Goal: Task Accomplishment & Management: Use online tool/utility

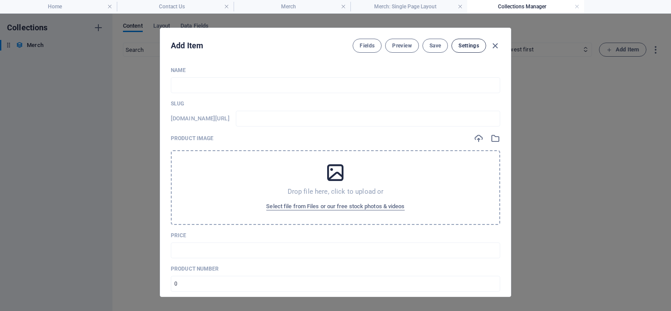
scroll to position [670, 0]
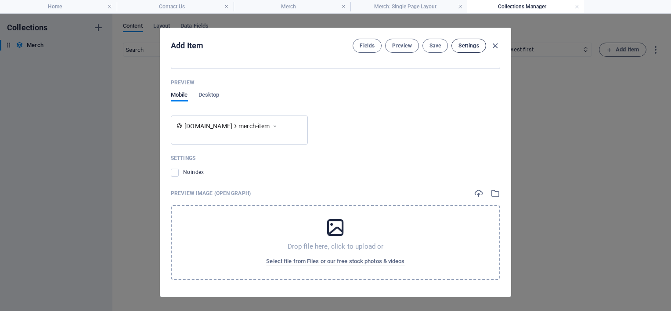
click at [474, 47] on span "Settings" at bounding box center [469, 45] width 21 height 7
click at [498, 44] on icon "button" at bounding box center [495, 46] width 10 height 10
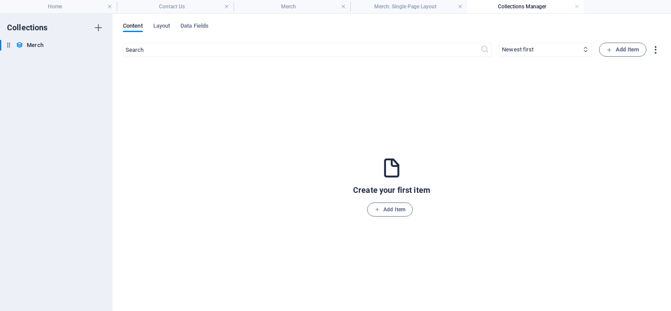
click at [654, 51] on icon "button" at bounding box center [656, 50] width 10 height 10
click at [479, 70] on div at bounding box center [335, 155] width 671 height 311
click at [186, 2] on h4 "Contact Us" at bounding box center [175, 7] width 117 height 10
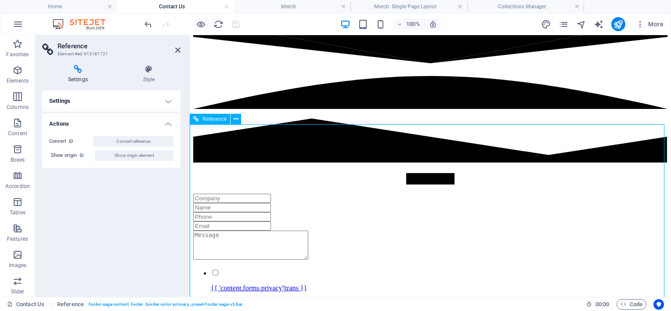
drag, startPoint x: 695, startPoint y: 168, endPoint x: 541, endPoint y: 168, distance: 154.6
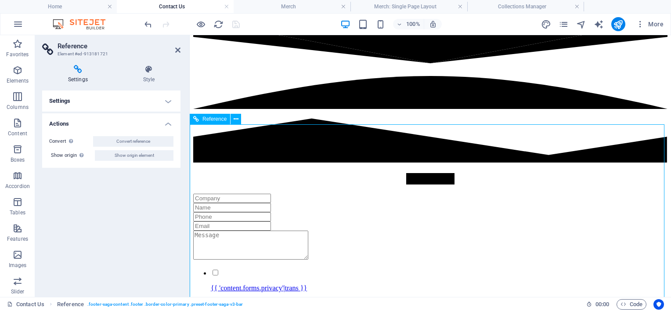
drag, startPoint x: 712, startPoint y: 170, endPoint x: 557, endPoint y: 170, distance: 154.6
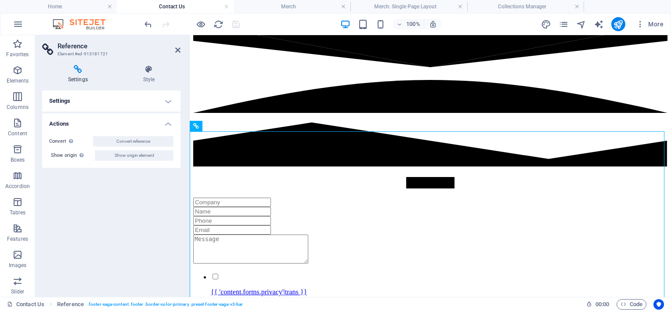
scroll to position [449, 0]
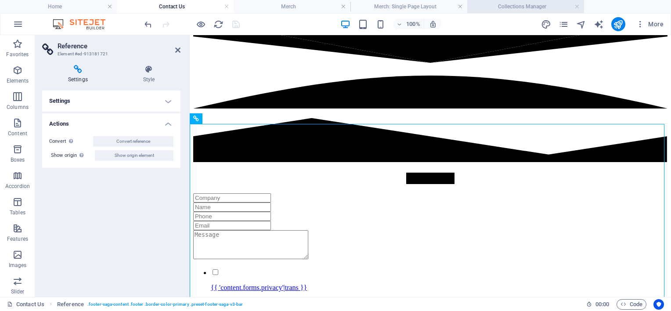
click at [512, 8] on h4 "Collections Manager" at bounding box center [525, 7] width 117 height 10
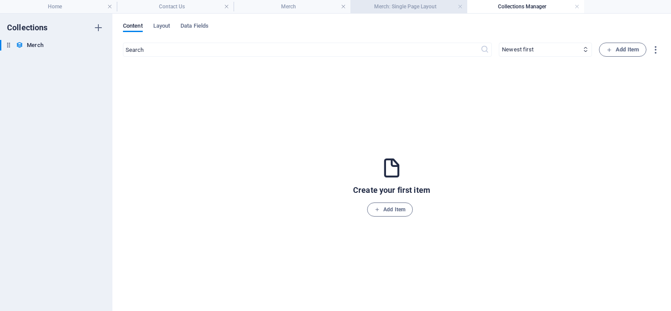
drag, startPoint x: 391, startPoint y: 16, endPoint x: 407, endPoint y: 5, distance: 19.0
click at [407, 14] on div "Home Contact Us Merch Merch: Single Page Layout Collections Manager Favorites E…" at bounding box center [335, 162] width 671 height 297
click at [407, 5] on h4 "Merch: Single Page Layout" at bounding box center [409, 7] width 117 height 10
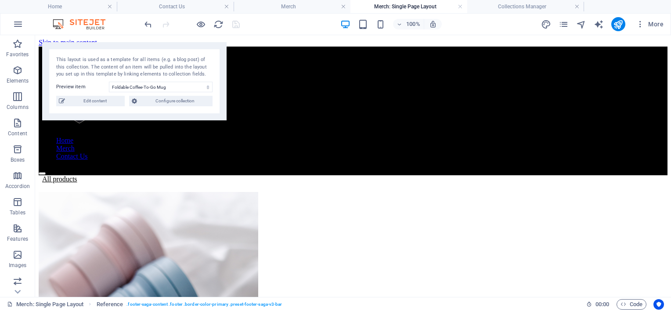
scroll to position [67, 0]
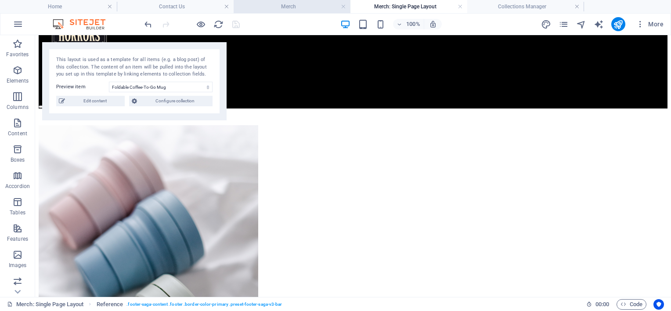
click at [291, 7] on h4 "Merch" at bounding box center [292, 7] width 117 height 10
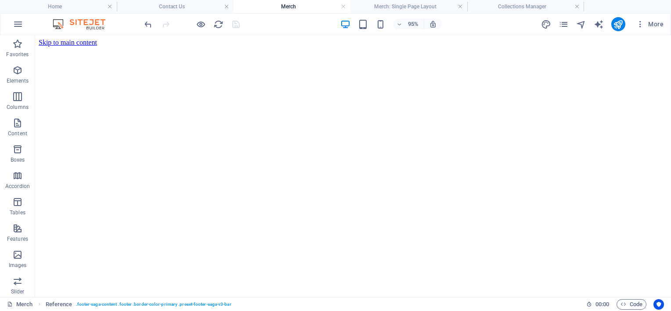
scroll to position [0, 0]
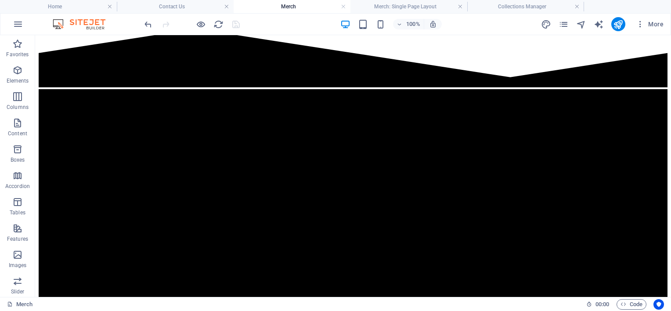
scroll to position [544, 0]
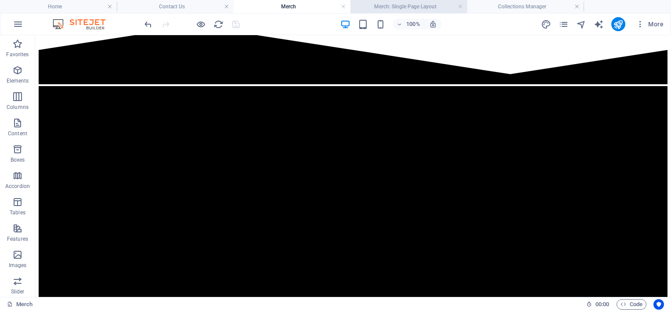
click at [432, 9] on h4 "Merch: Single Page Layout" at bounding box center [409, 7] width 117 height 10
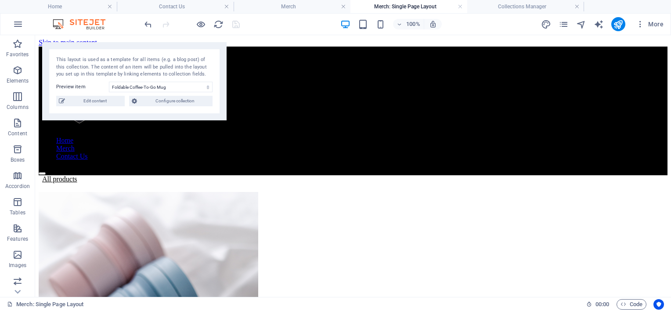
scroll to position [67, 0]
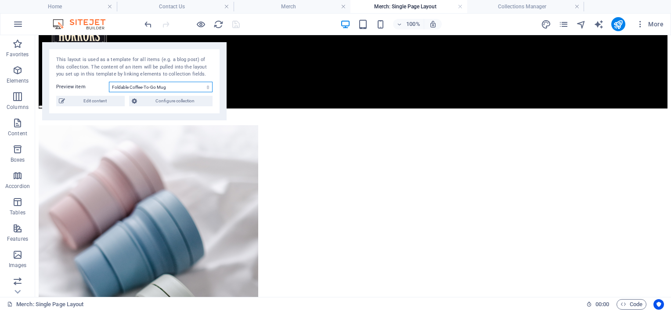
click at [127, 87] on select "Foldable Coffee-To-Go Mug Stainless Steel Drinking Bottle Organic Food Nets Nat…" at bounding box center [161, 87] width 104 height 11
click at [146, 67] on div "This layout is used as a template for all items (e.g. a blog post) of this coll…" at bounding box center [134, 67] width 156 height 22
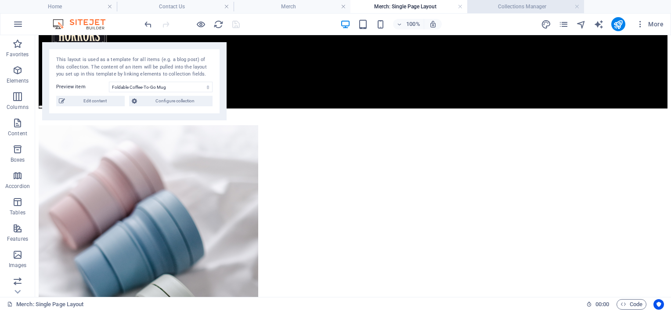
click at [511, 2] on h4 "Collections Manager" at bounding box center [525, 7] width 117 height 10
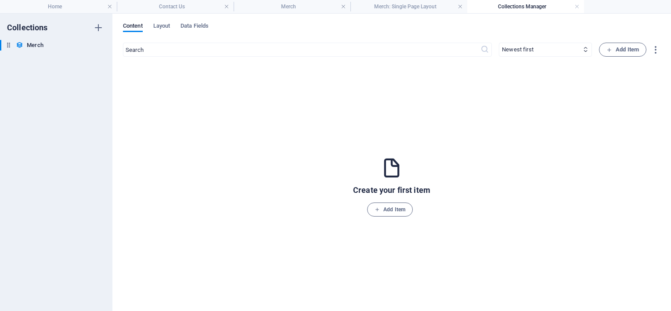
scroll to position [0, 0]
click at [403, 211] on span "Add Item" at bounding box center [390, 209] width 31 height 11
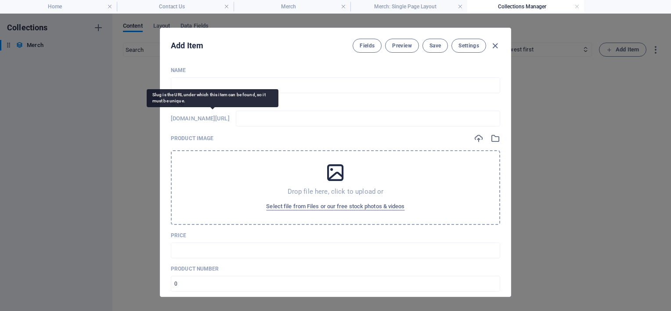
click at [219, 119] on h6 "[DOMAIN_NAME][URL]" at bounding box center [200, 118] width 59 height 11
